Goal: Task Accomplishment & Management: Complete application form

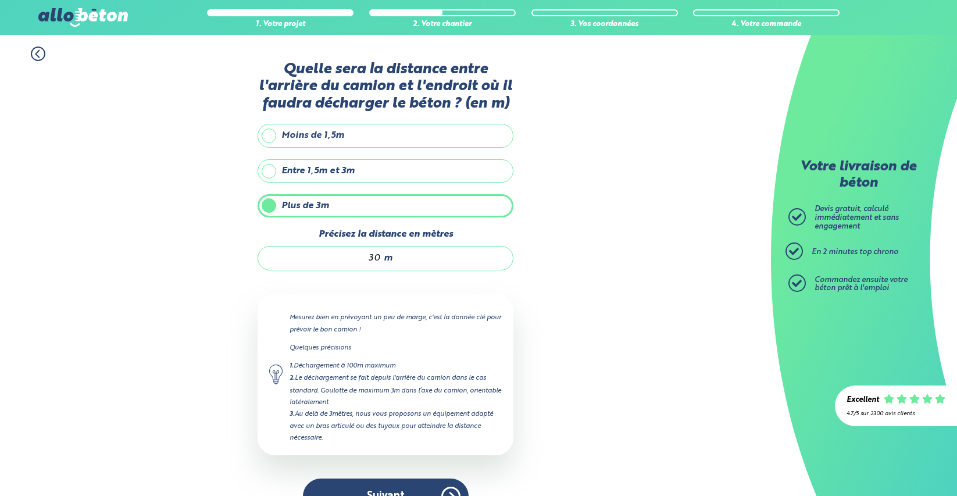
click at [435, 479] on button "Suivant" at bounding box center [386, 496] width 166 height 35
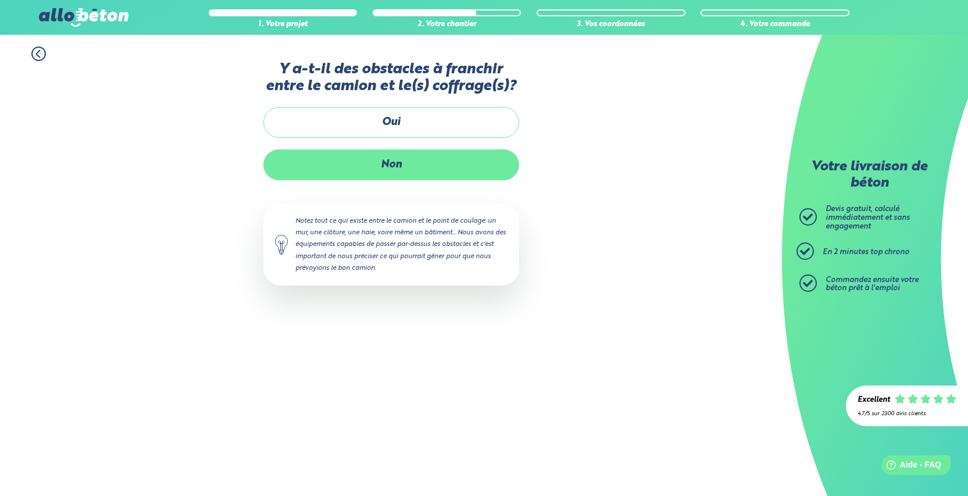
click at [401, 160] on label "Non" at bounding box center [391, 164] width 256 height 31
click at [0, 0] on input "Non" at bounding box center [0, 0] width 0 height 0
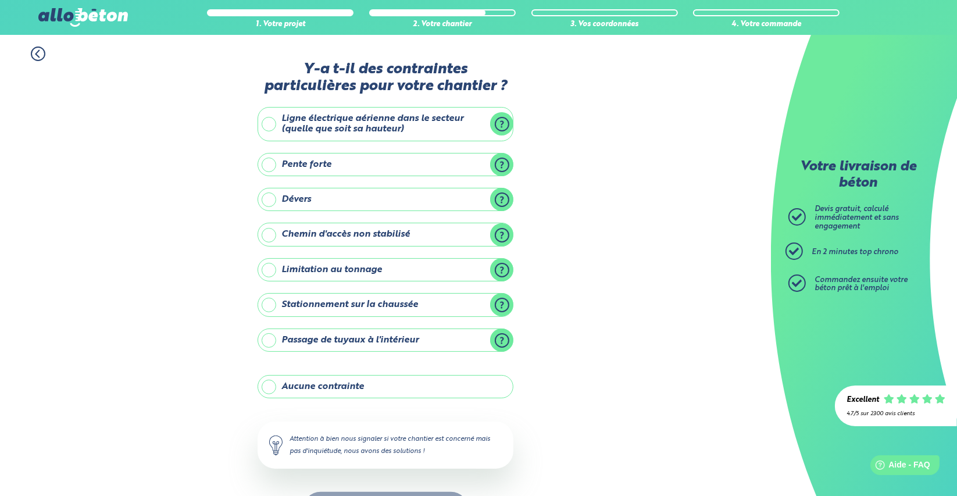
click at [273, 342] on label "Passage de tuyaux à l'intérieur" at bounding box center [386, 340] width 256 height 23
click at [0, 0] on input "Passage de tuyaux à l'intérieur" at bounding box center [0, 0] width 0 height 0
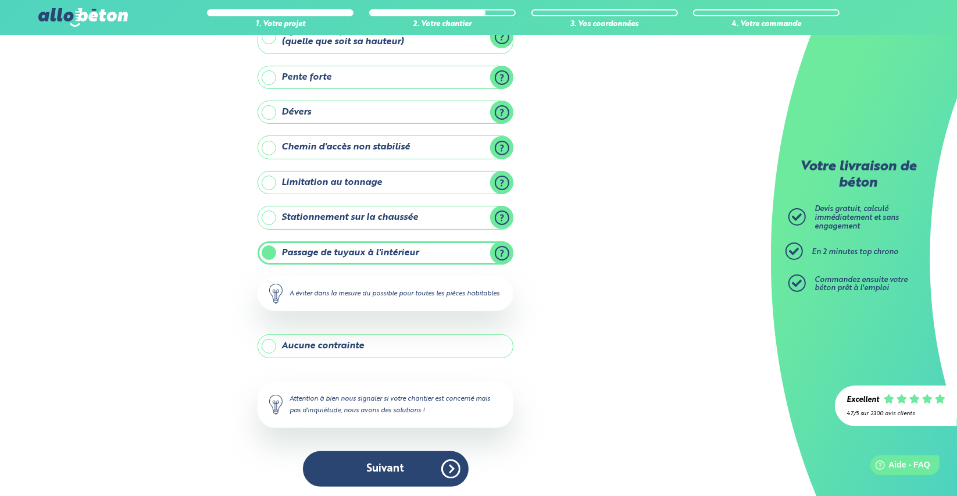
scroll to position [102, 0]
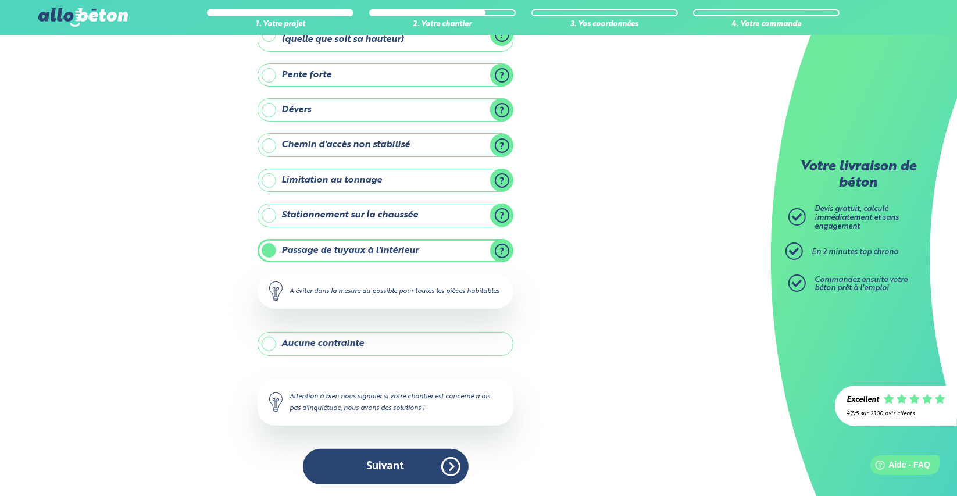
click at [271, 239] on label "Passage de tuyaux à l'intérieur" at bounding box center [386, 250] width 256 height 23
click at [0, 0] on input "Passage de tuyaux à l'intérieur" at bounding box center [0, 0] width 0 height 0
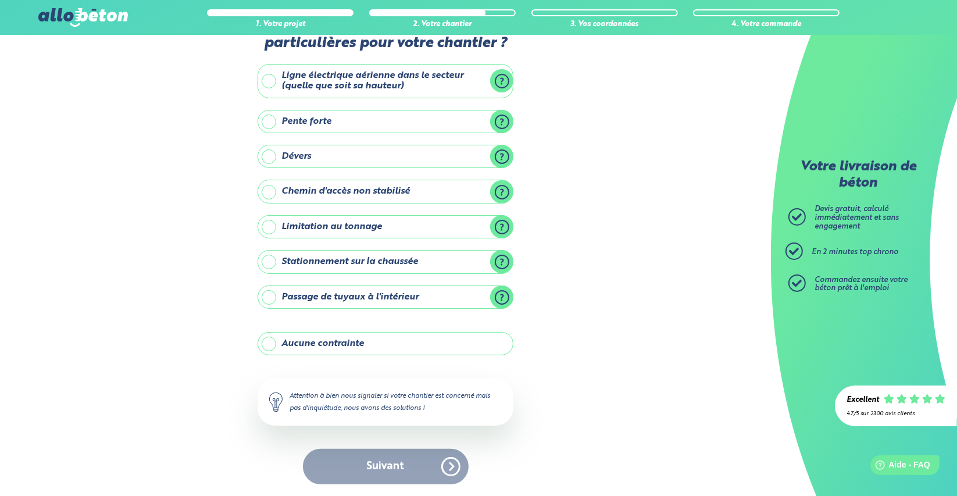
scroll to position [44, 0]
click at [272, 338] on label "Aucune contrainte" at bounding box center [386, 343] width 256 height 23
click at [0, 0] on input "Aucune contrainte" at bounding box center [0, 0] width 0 height 0
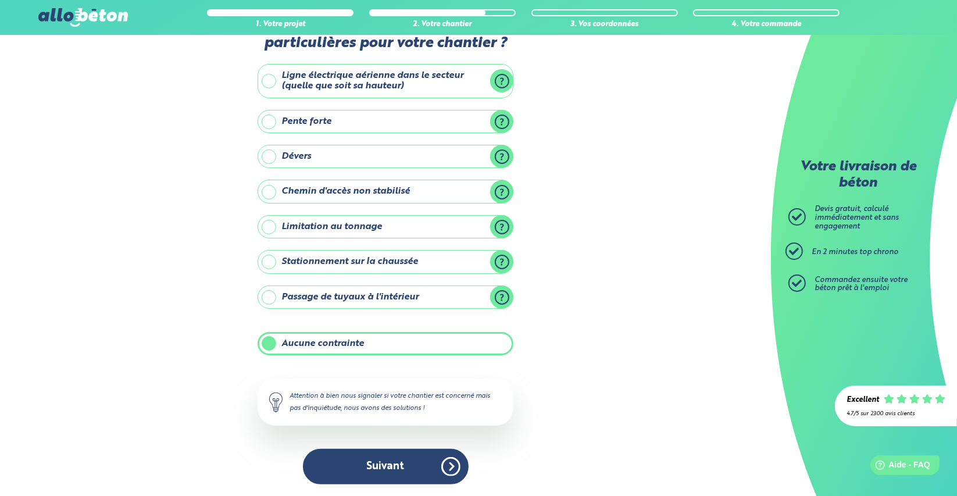
scroll to position [44, 0]
click at [391, 475] on button "Suivant" at bounding box center [386, 466] width 166 height 35
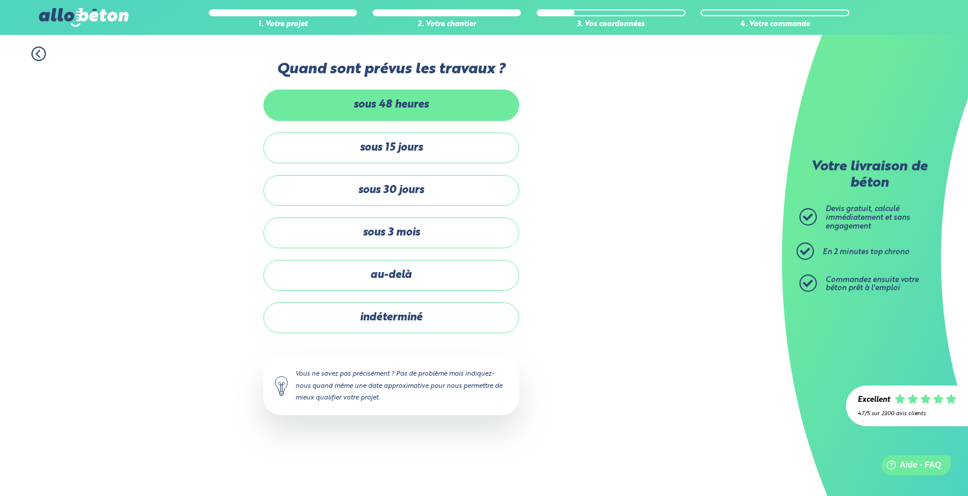
click at [373, 108] on label "sous 48 heures" at bounding box center [391, 105] width 256 height 31
click at [0, 0] on input "sous 48 heures" at bounding box center [0, 0] width 0 height 0
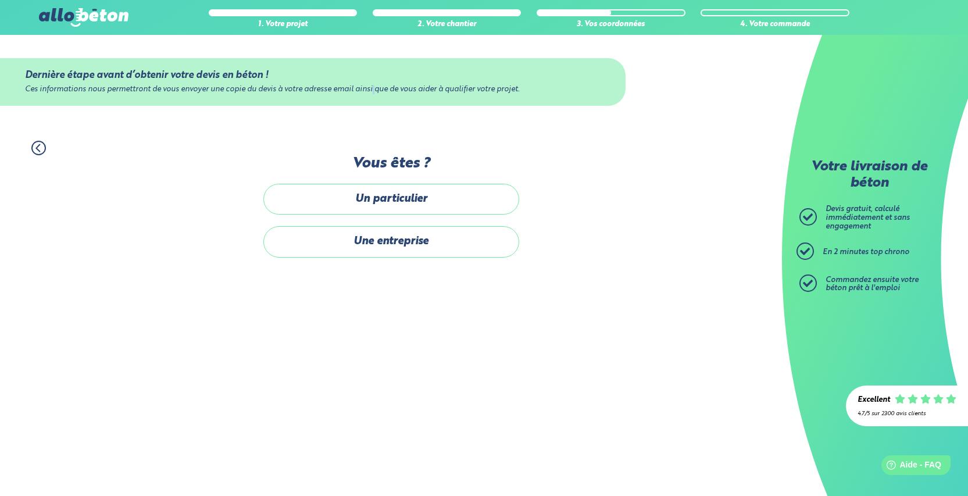
click at [373, 108] on div "Dernière étape avant d’obtenir votre devis en béton ! Ces informations nous per…" at bounding box center [391, 82] width 782 height 94
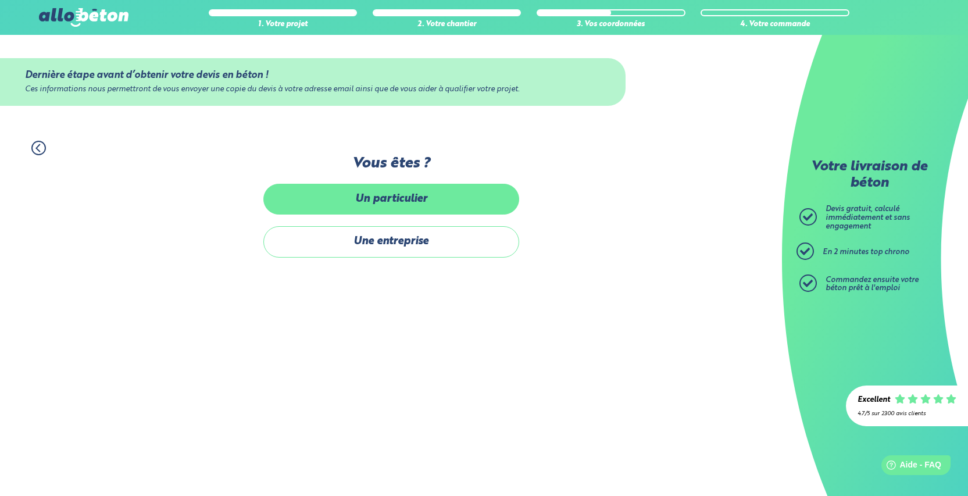
click at [402, 204] on label "Un particulier" at bounding box center [391, 199] width 256 height 31
click at [0, 0] on input "Un particulier" at bounding box center [0, 0] width 0 height 0
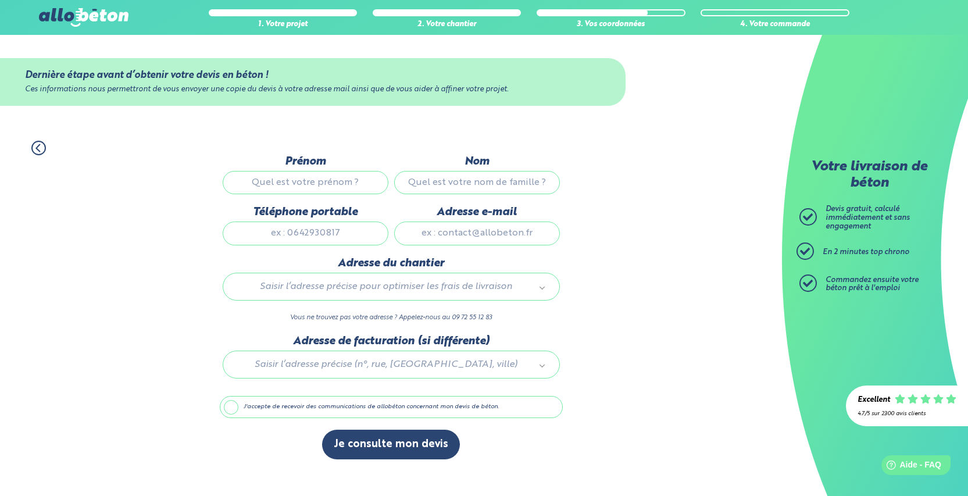
click at [370, 185] on input "Prénom" at bounding box center [306, 182] width 166 height 23
